Goal: Task Accomplishment & Management: Manage account settings

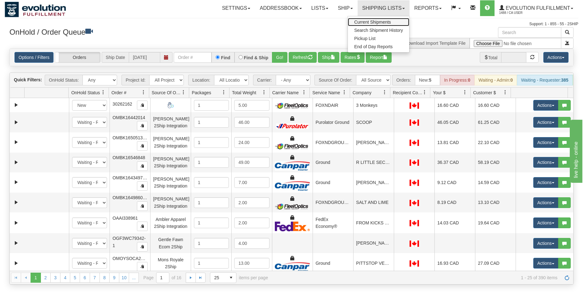
click at [366, 19] on link "Current Shipments" at bounding box center [378, 22] width 61 height 8
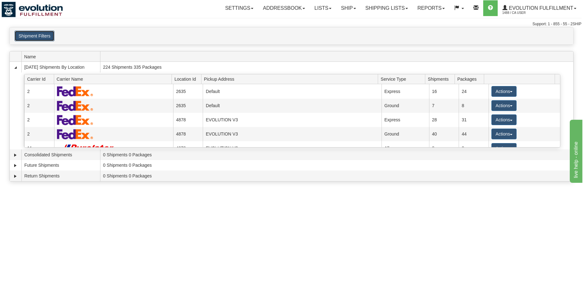
click at [34, 35] on button "Shipment Filters" at bounding box center [34, 36] width 40 height 11
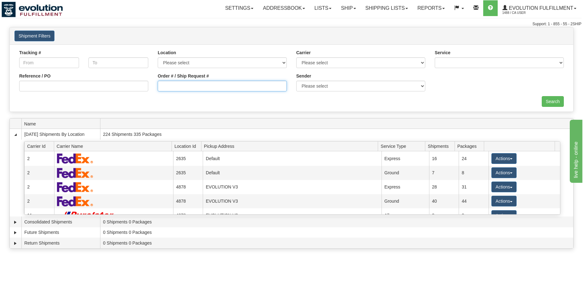
click at [176, 88] on input "Order # / Ship Request #" at bounding box center [222, 86] width 129 height 11
type input "6334"
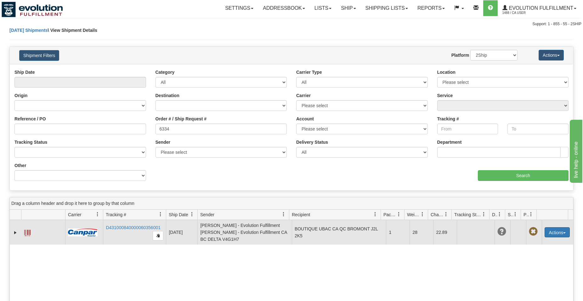
click at [549, 230] on button "Actions" at bounding box center [557, 232] width 25 height 10
click at [514, 266] on link "Delete" at bounding box center [536, 268] width 65 height 8
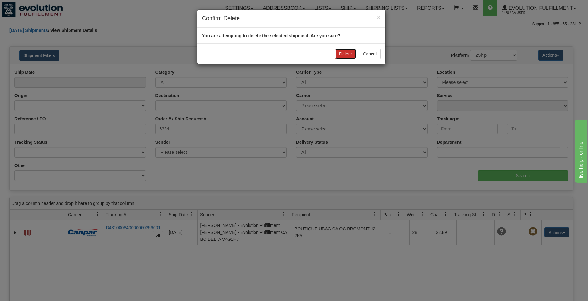
click at [339, 53] on button "Delete" at bounding box center [345, 53] width 21 height 11
